Goal: Browse casually

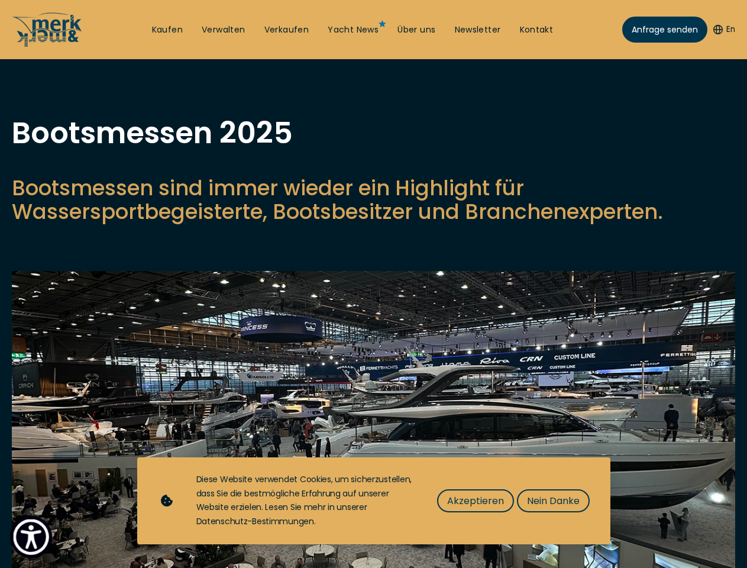
click at [31, 536] on img "Show Accessibility Preferences" at bounding box center [31, 537] width 36 height 36
click at [722, 30] on button "En" at bounding box center [724, 30] width 22 height 12
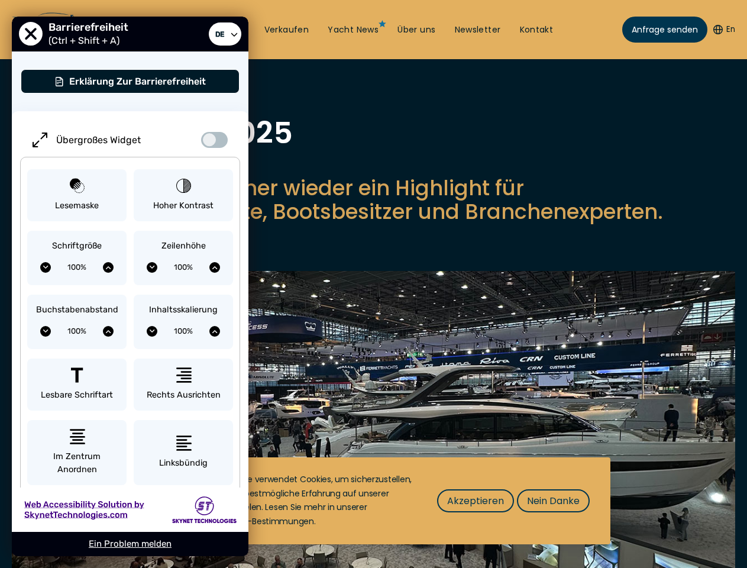
click at [373, 224] on p "Bootsmessen sind immer wieder ein Highlight für Wassersportbegeisterte, Bootsbe…" at bounding box center [373, 199] width 723 height 47
click at [373, 434] on img at bounding box center [373, 443] width 723 height 345
click at [475, 500] on span "Akzeptieren" at bounding box center [475, 500] width 57 height 15
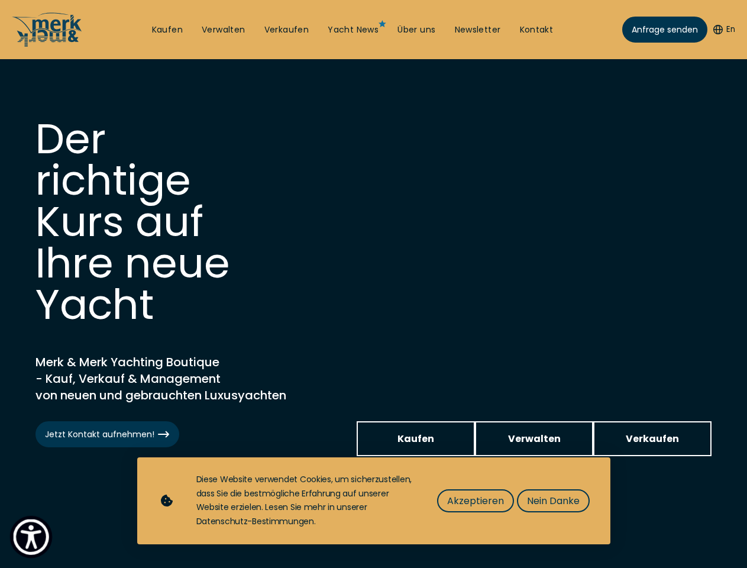
click at [31, 536] on img "Show Accessibility Preferences" at bounding box center [31, 537] width 36 height 36
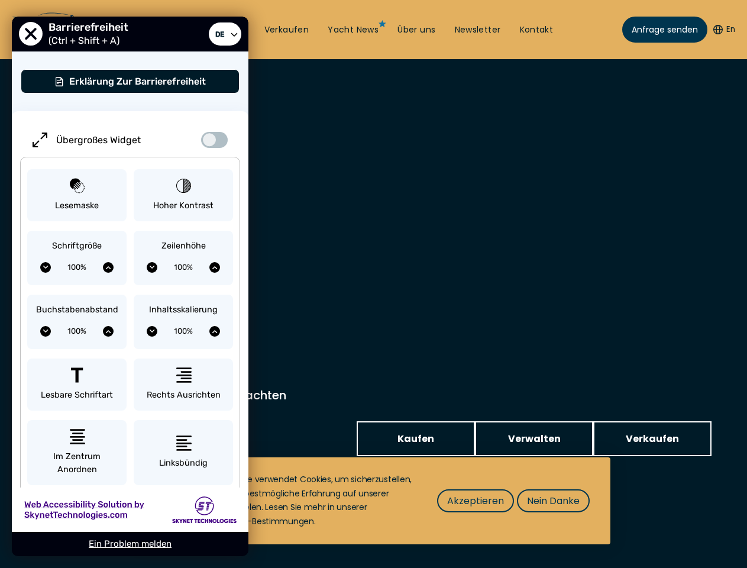
click at [722, 30] on button "En" at bounding box center [724, 30] width 22 height 12
click at [183, 296] on div "Inhaltsskalierung 100%" at bounding box center [183, 322] width 99 height 54
click at [475, 500] on span "Akzeptieren" at bounding box center [475, 500] width 57 height 15
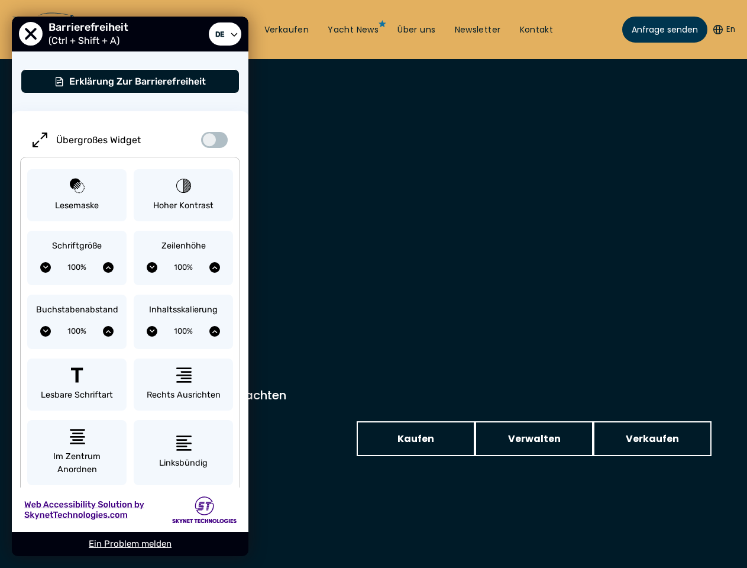
click at [552, 500] on video at bounding box center [373, 319] width 747 height 520
